Goal: Check status: Check status

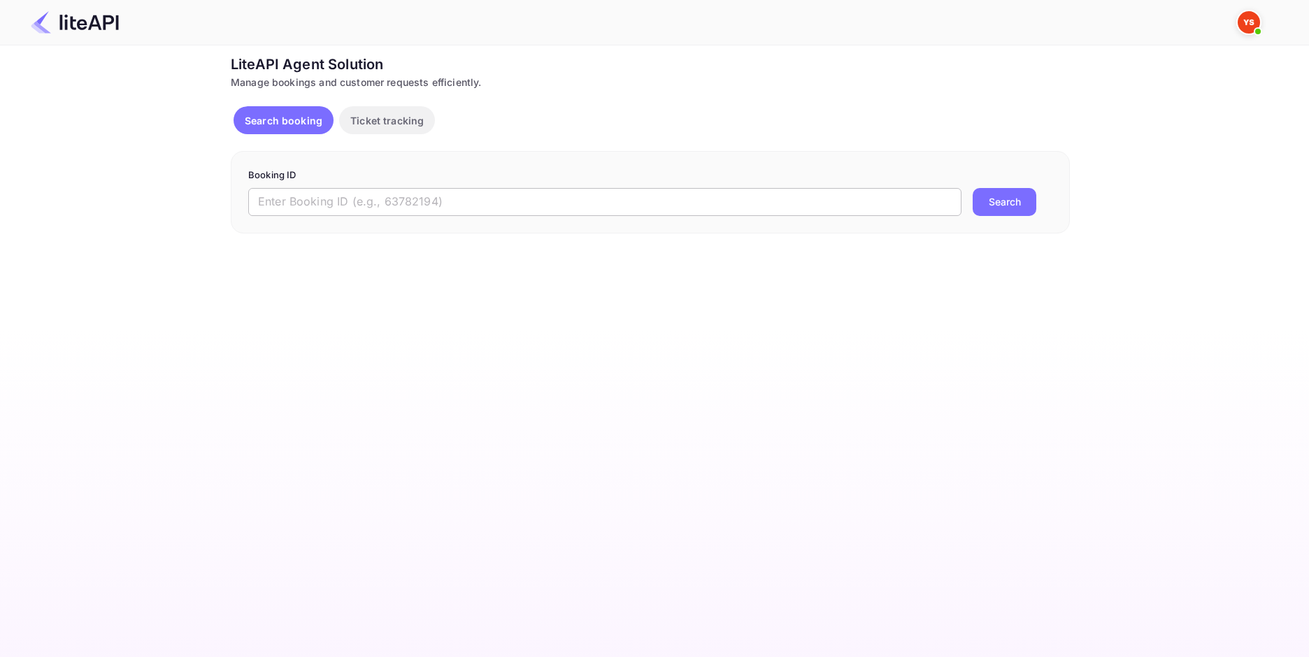
click at [471, 195] on input "text" at bounding box center [604, 202] width 713 height 28
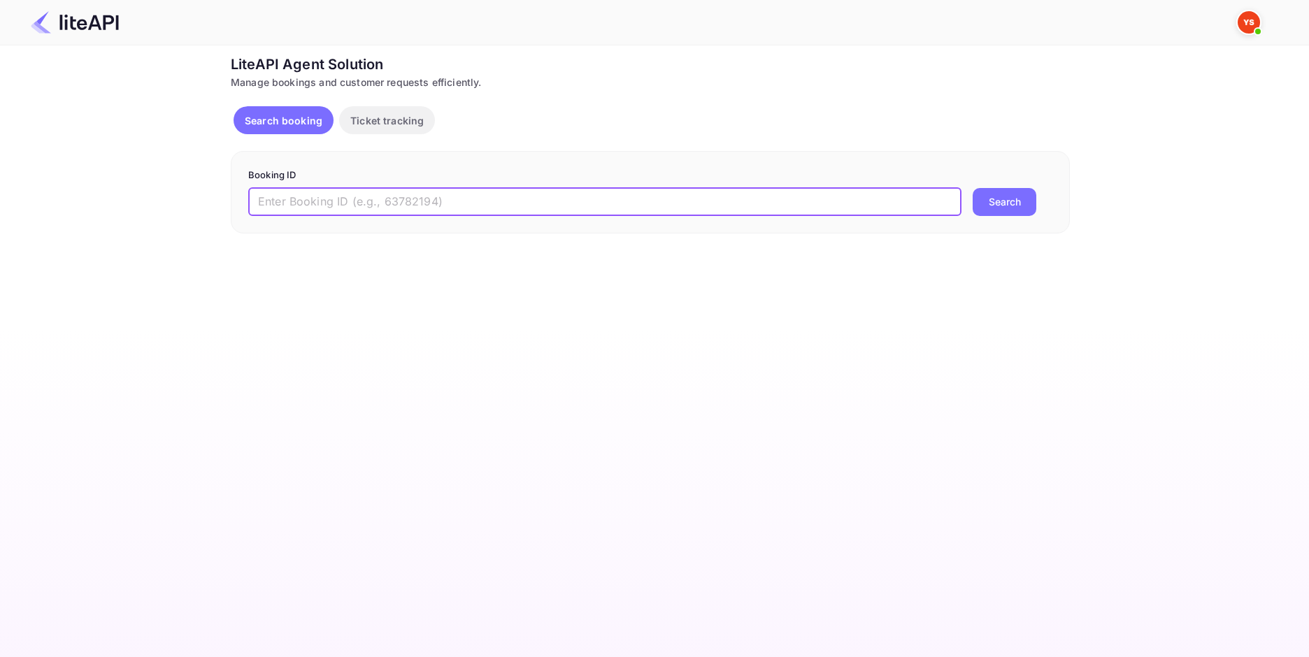
paste input "8895120"
type input "8895120"
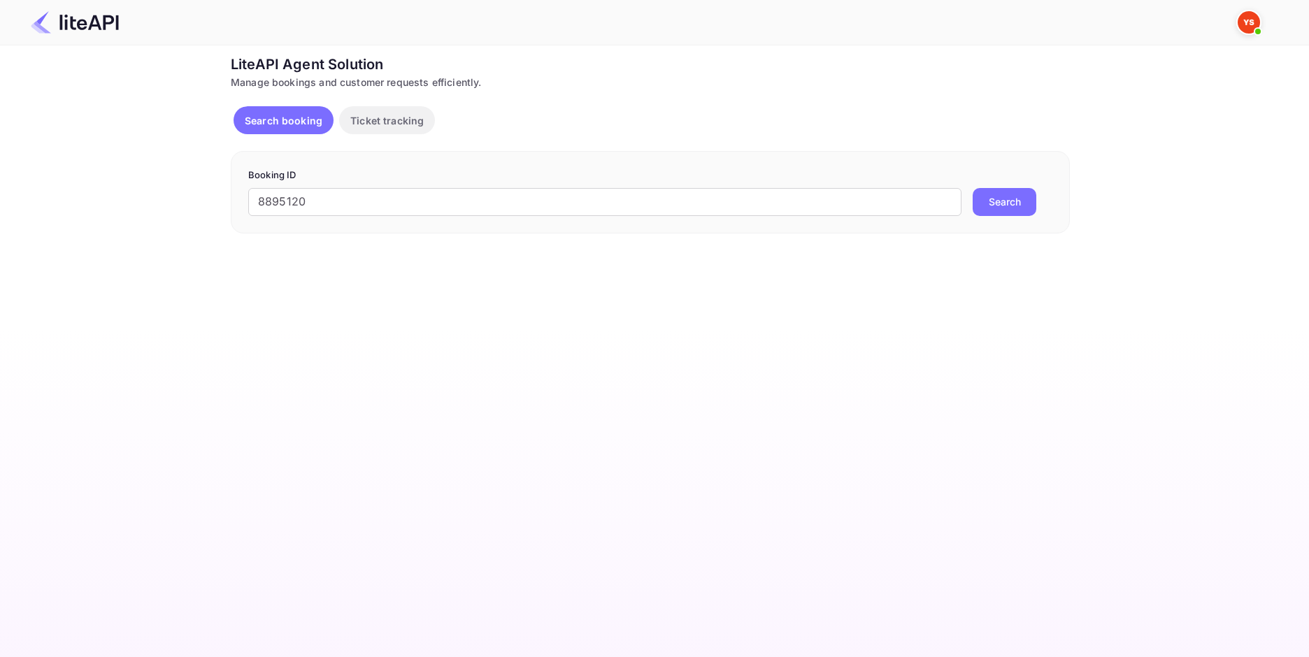
click at [1006, 209] on button "Search" at bounding box center [1005, 202] width 64 height 28
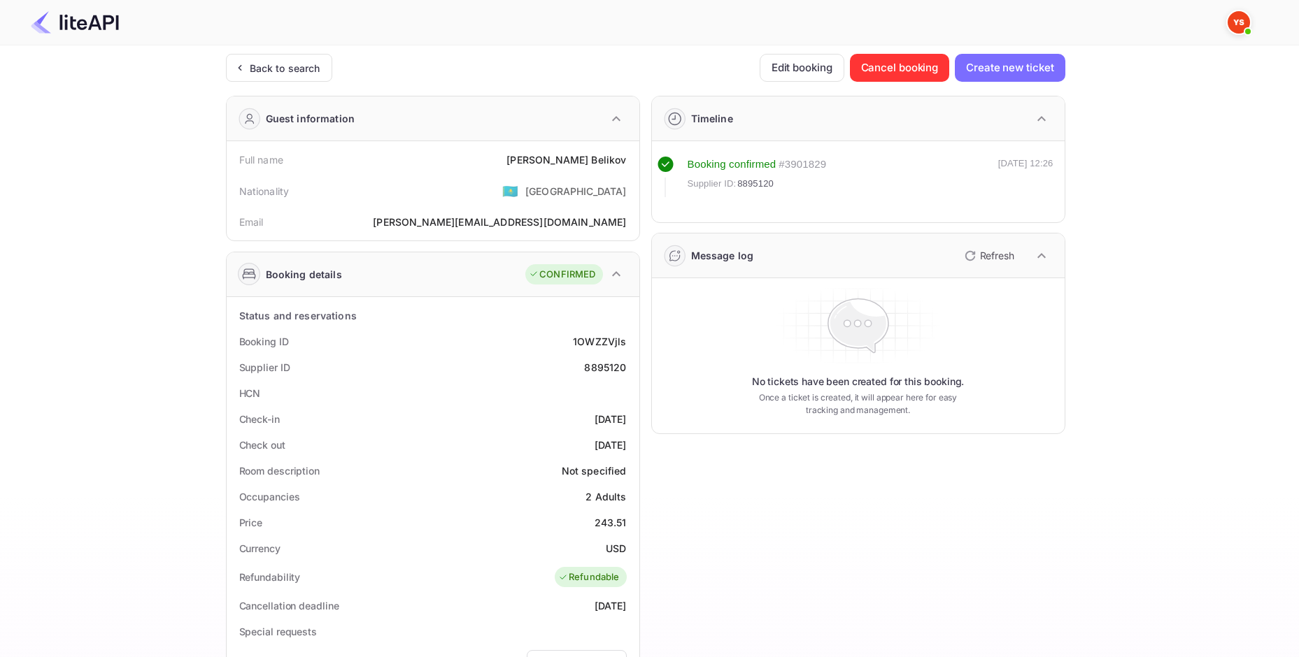
click at [611, 150] on div "Full name [PERSON_NAME]" at bounding box center [432, 160] width 401 height 26
click at [604, 529] on div "243.51" at bounding box center [610, 522] width 32 height 15
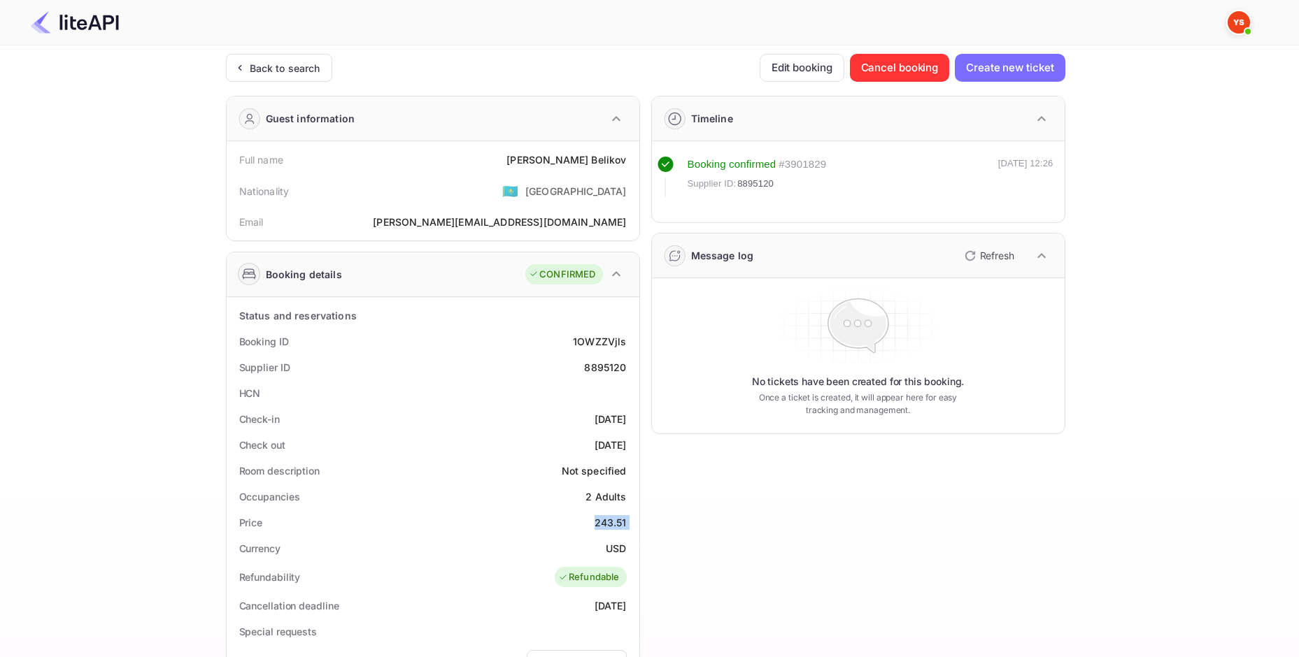
copy div "243.51"
click at [621, 546] on div "USD" at bounding box center [616, 548] width 20 height 15
copy div "USD"
click at [298, 70] on div "Back to search" at bounding box center [285, 68] width 71 height 15
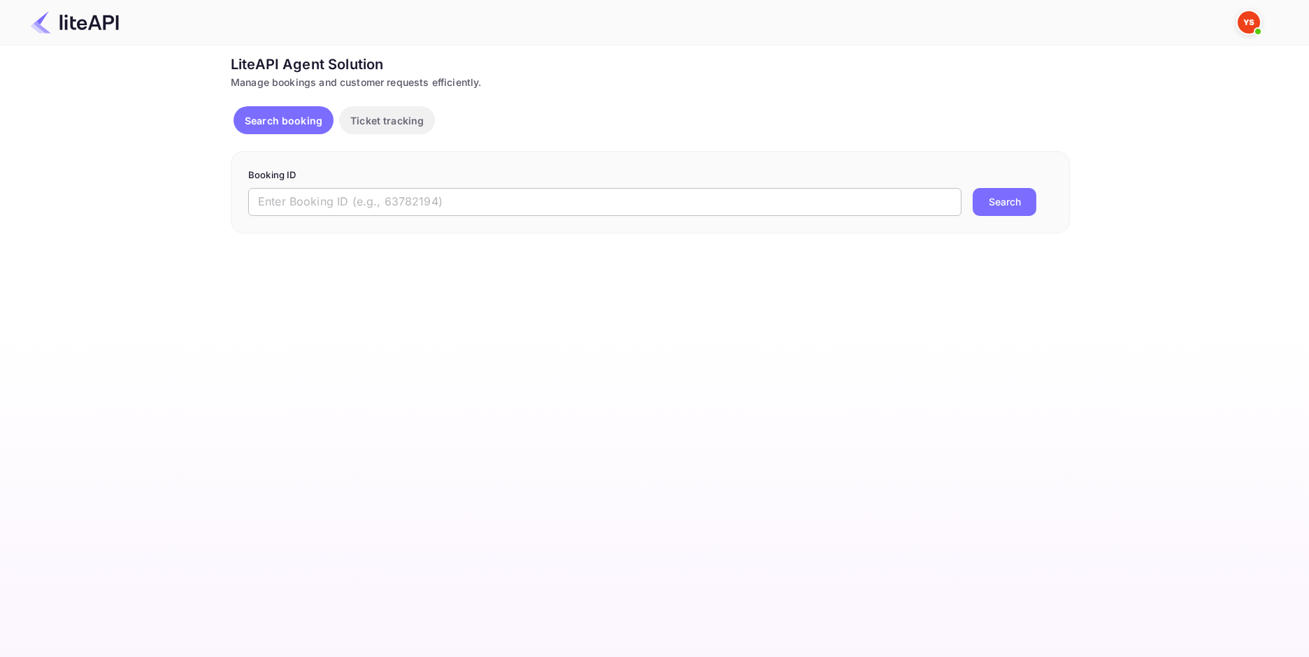
click at [387, 199] on input "text" at bounding box center [604, 202] width 713 height 28
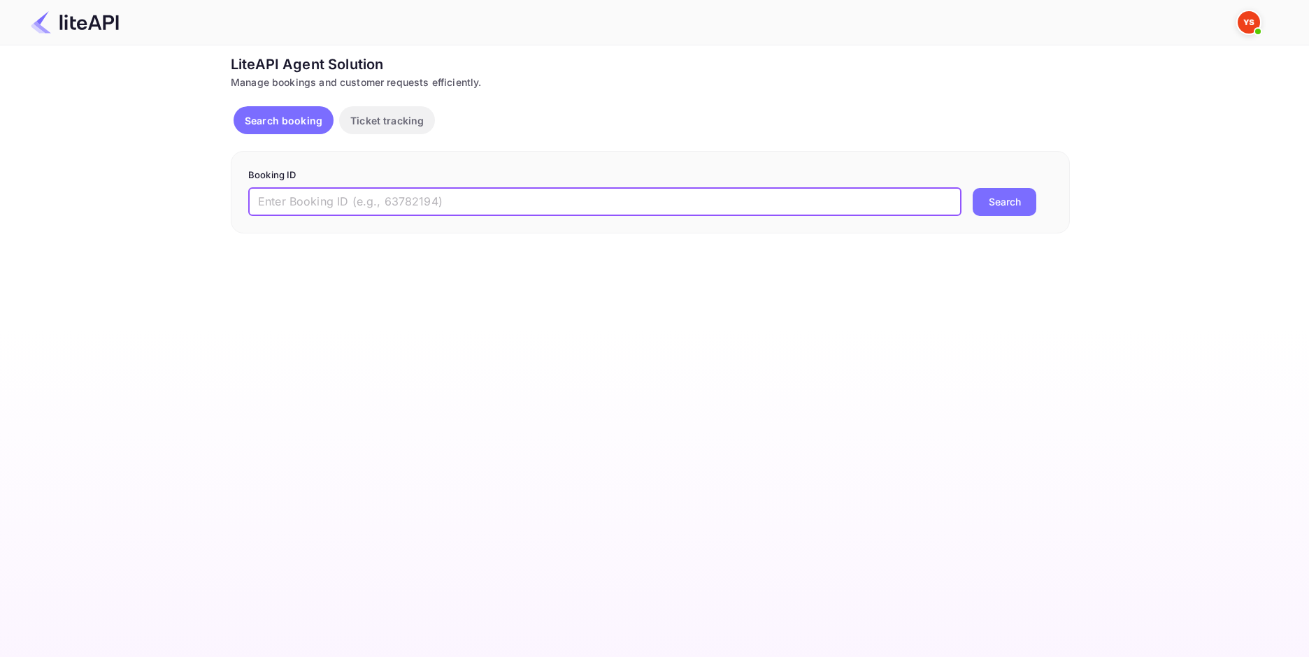
paste input "8929600"
type input "8929600"
click at [1022, 210] on button "Search" at bounding box center [1005, 202] width 64 height 28
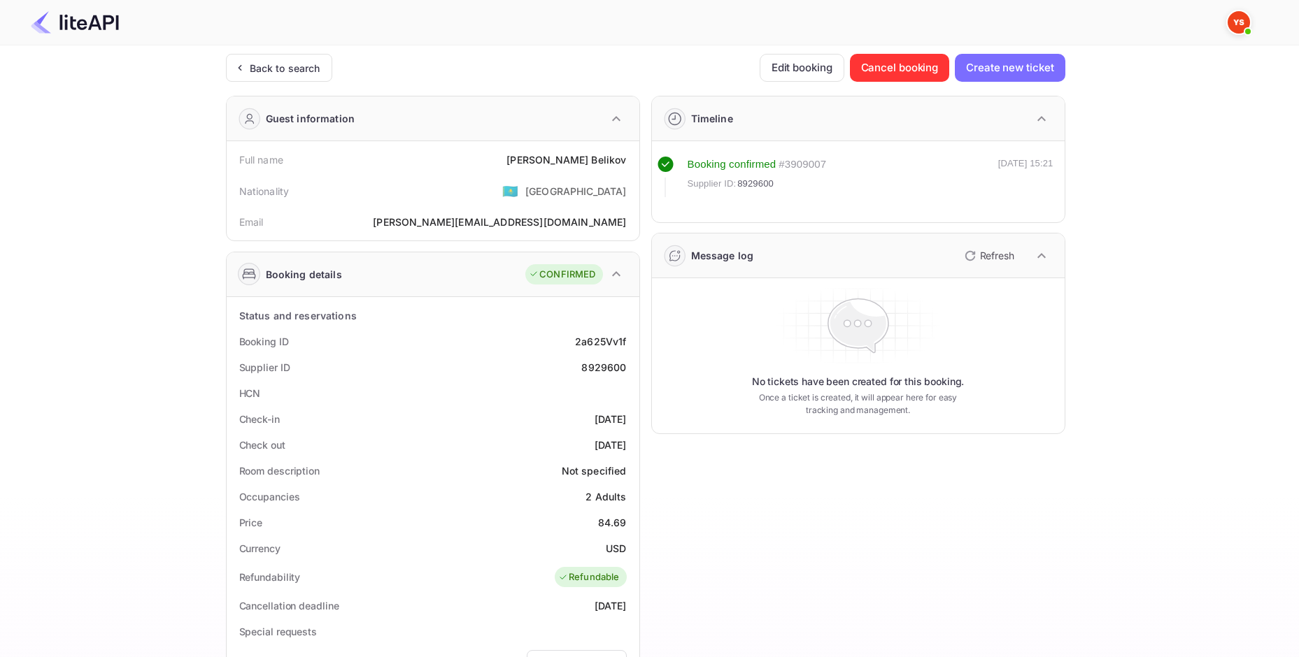
click at [605, 163] on div "[PERSON_NAME]" at bounding box center [566, 159] width 120 height 15
click at [611, 528] on div "84.69" at bounding box center [612, 522] width 29 height 15
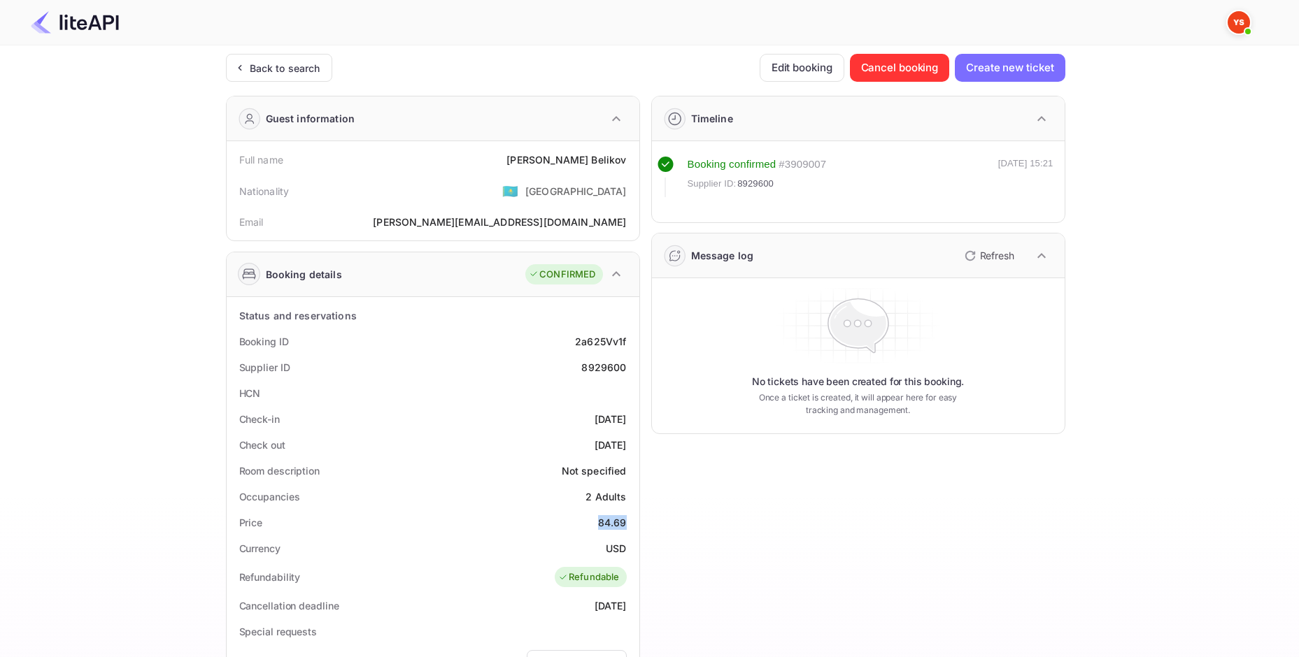
click at [611, 528] on div "84.69" at bounding box center [612, 522] width 29 height 15
copy div "84.69"
